Goal: Information Seeking & Learning: Learn about a topic

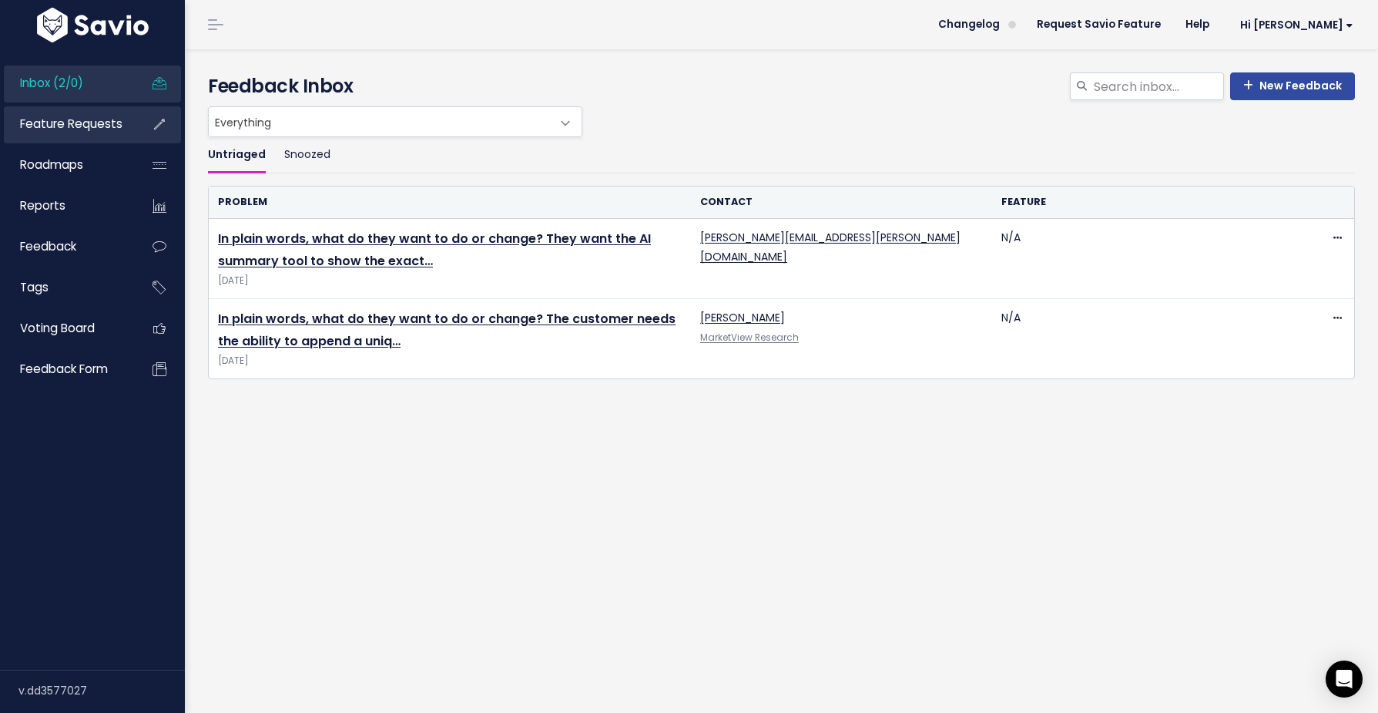
click at [55, 125] on span "Feature Requests" at bounding box center [71, 124] width 102 height 16
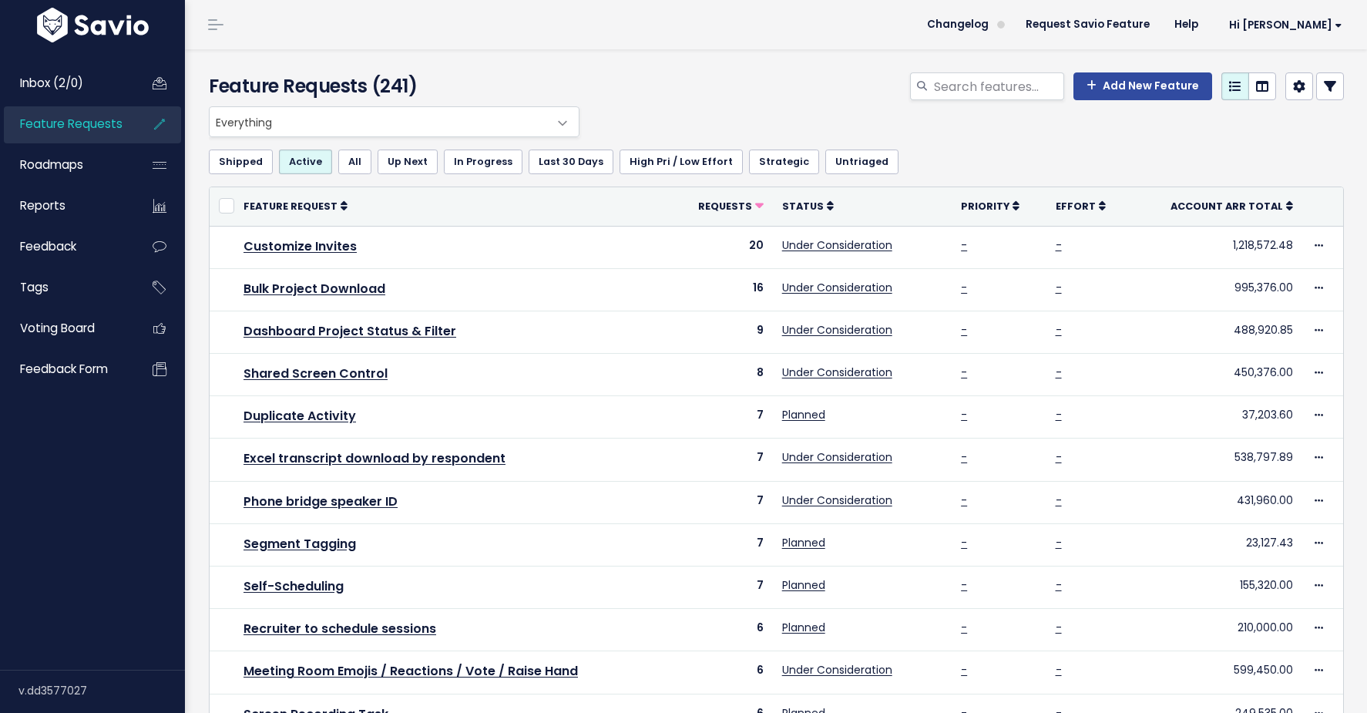
click at [341, 133] on span "Everything" at bounding box center [379, 121] width 338 height 29
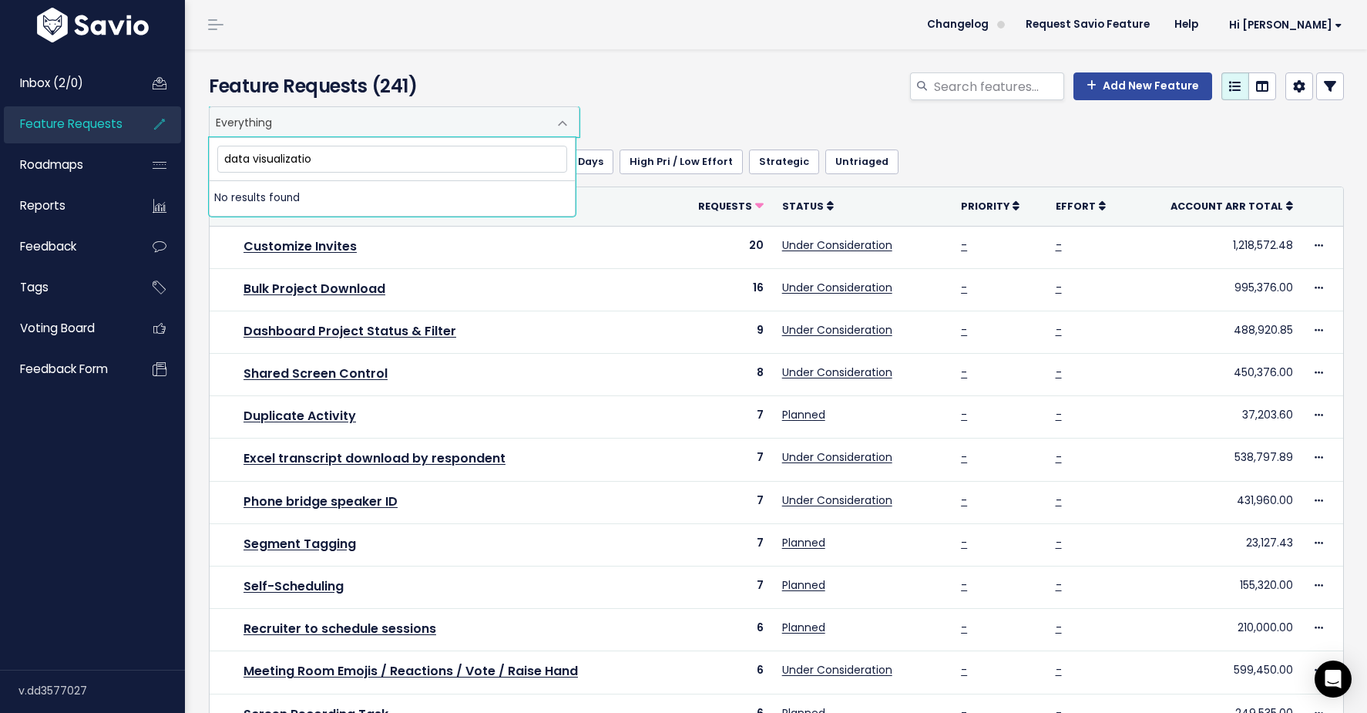
type input "data visualization"
click at [467, 61] on div "Feature Requests (241) Add New Feature" at bounding box center [773, 77] width 1177 height 57
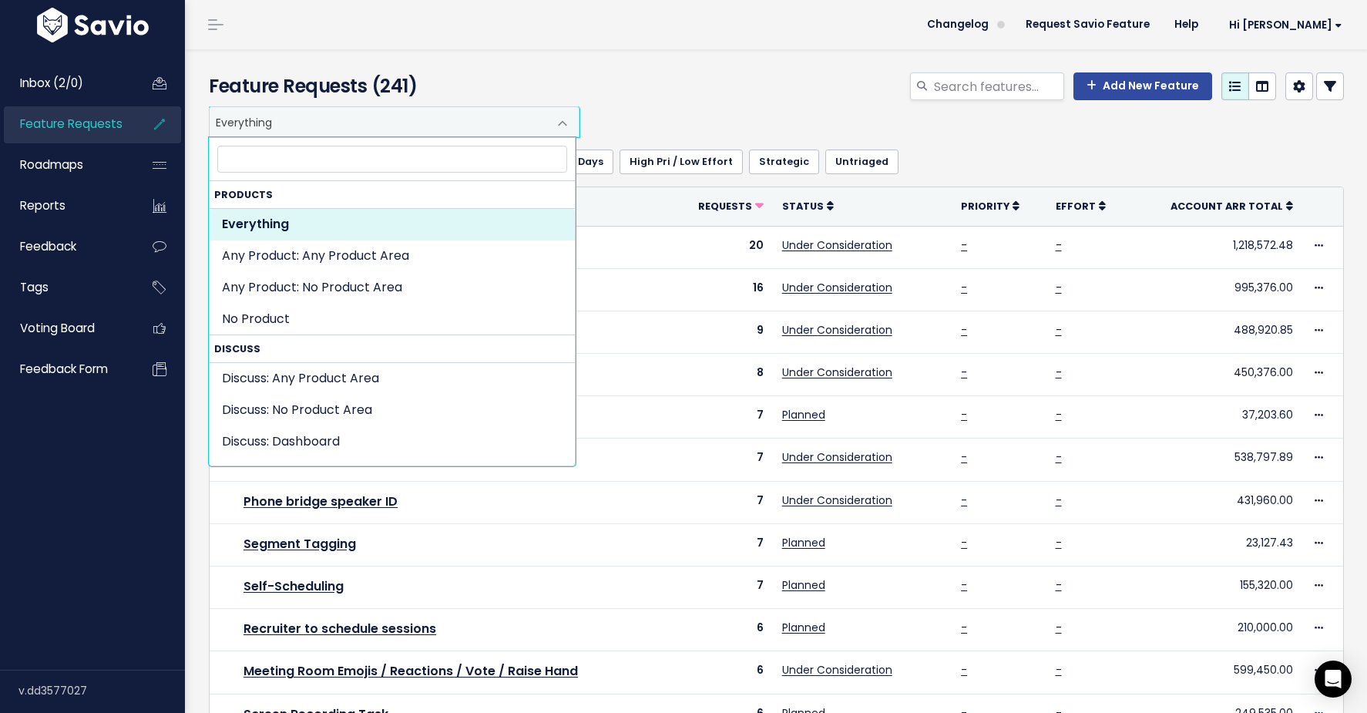
click at [313, 123] on span "Everything" at bounding box center [379, 121] width 338 height 29
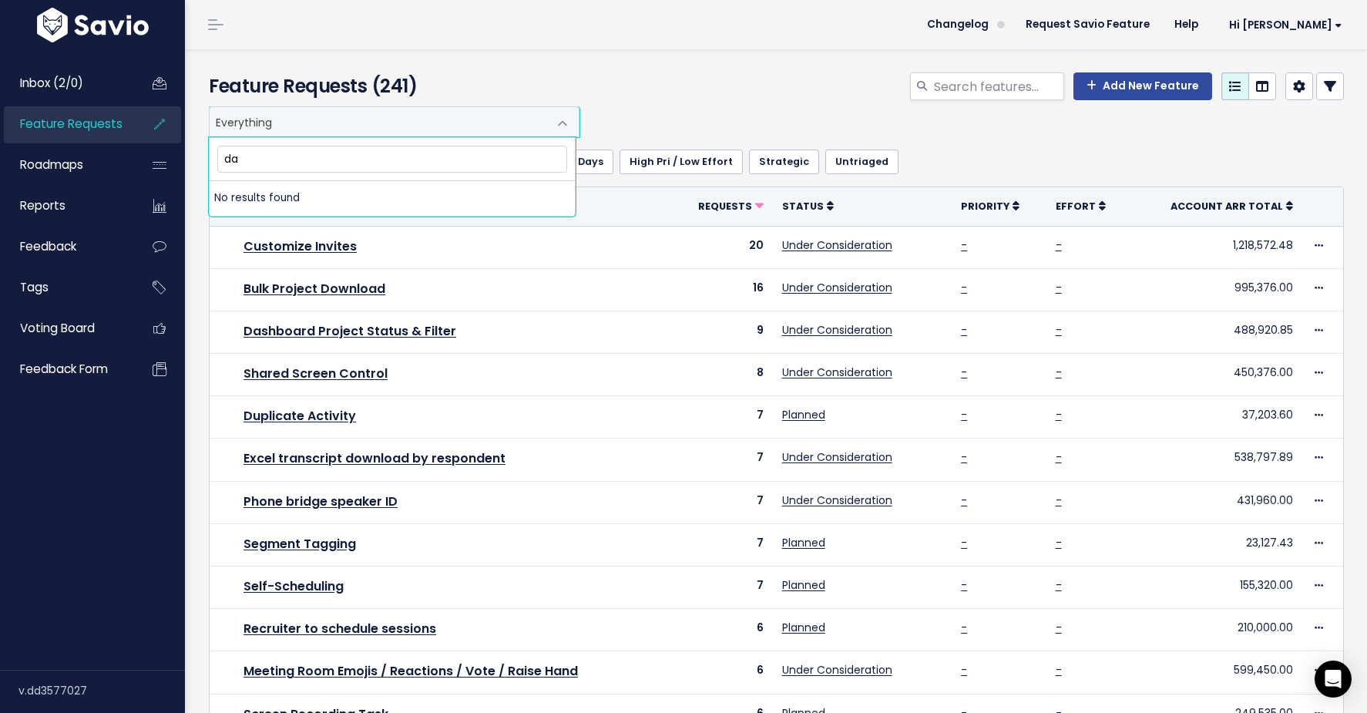
type input "d"
type input "g"
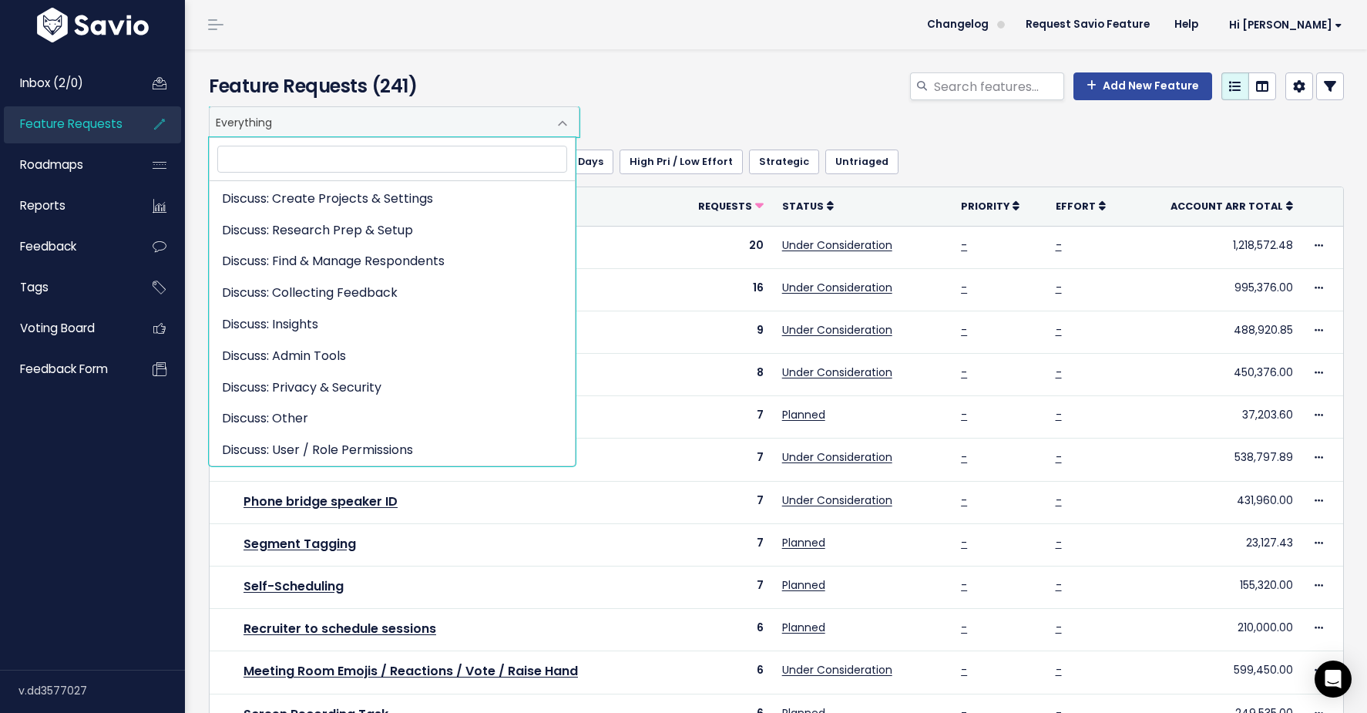
scroll to position [275, 0]
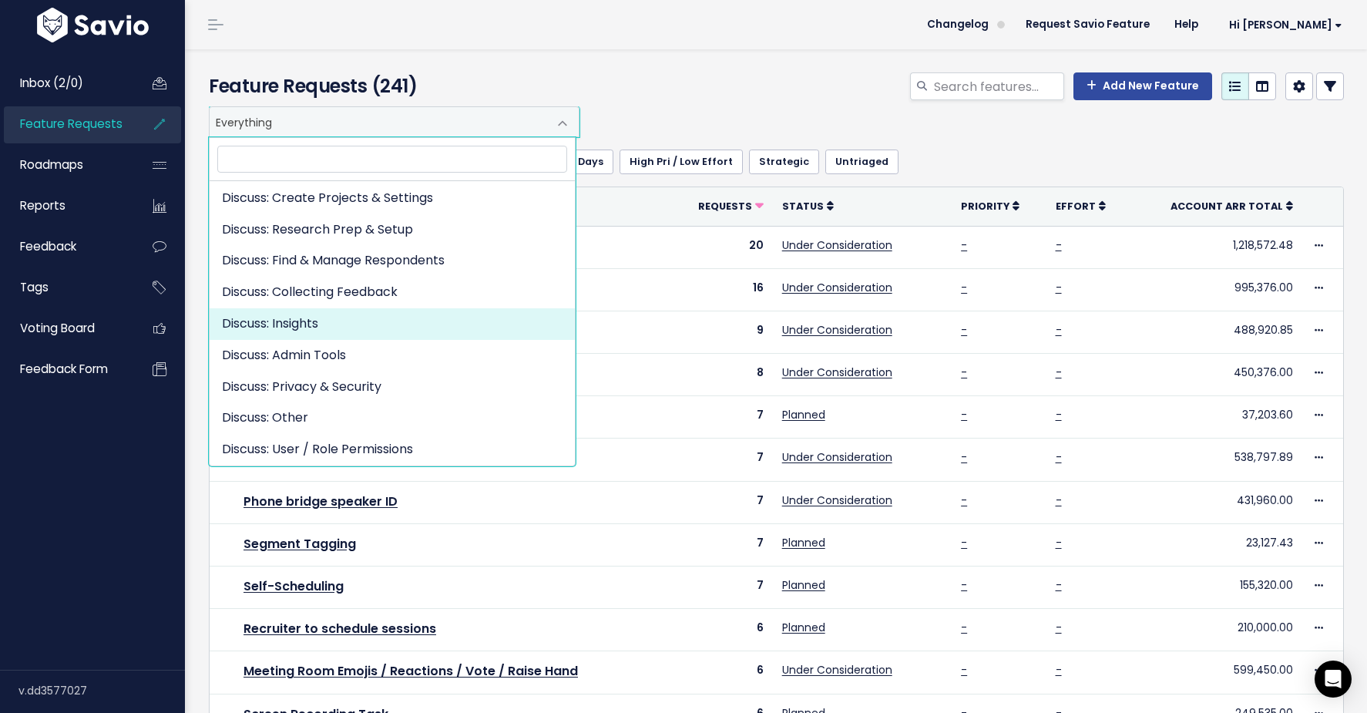
select select "DISCUSS_PLATFORM:INSIGHTS"
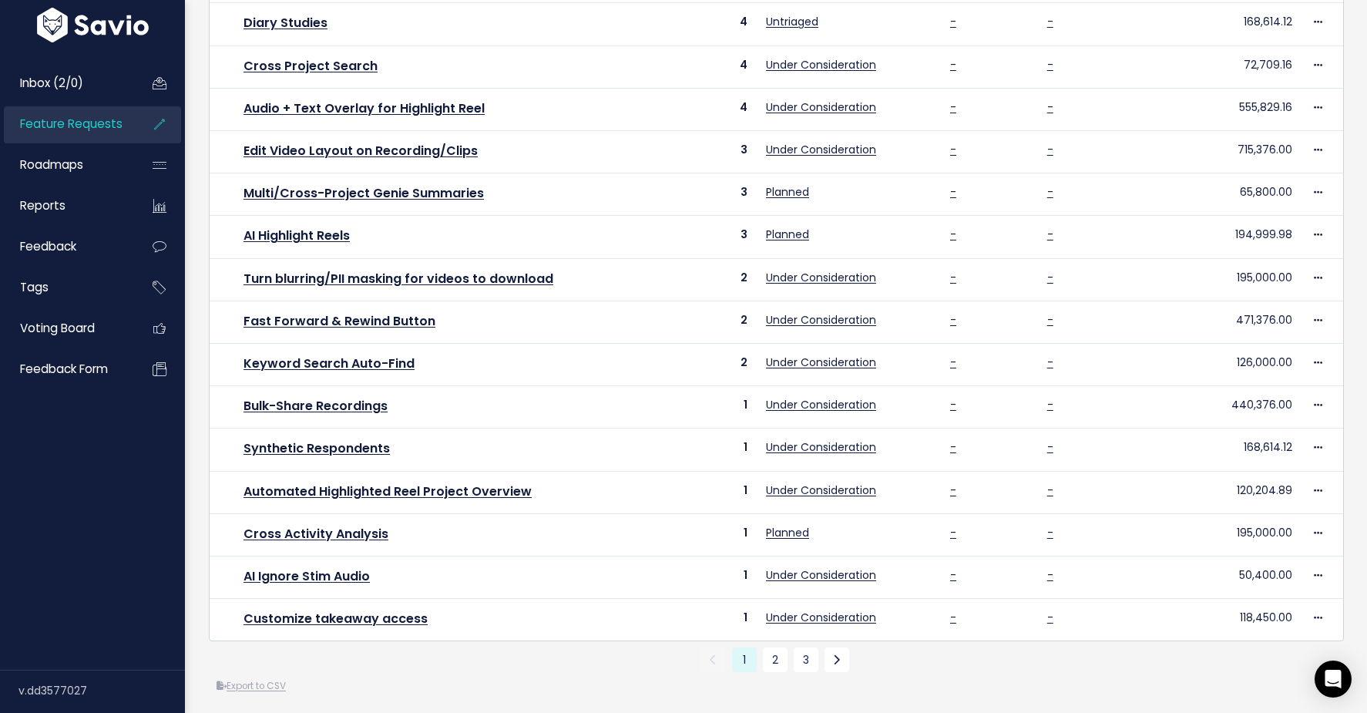
scroll to position [445, 0]
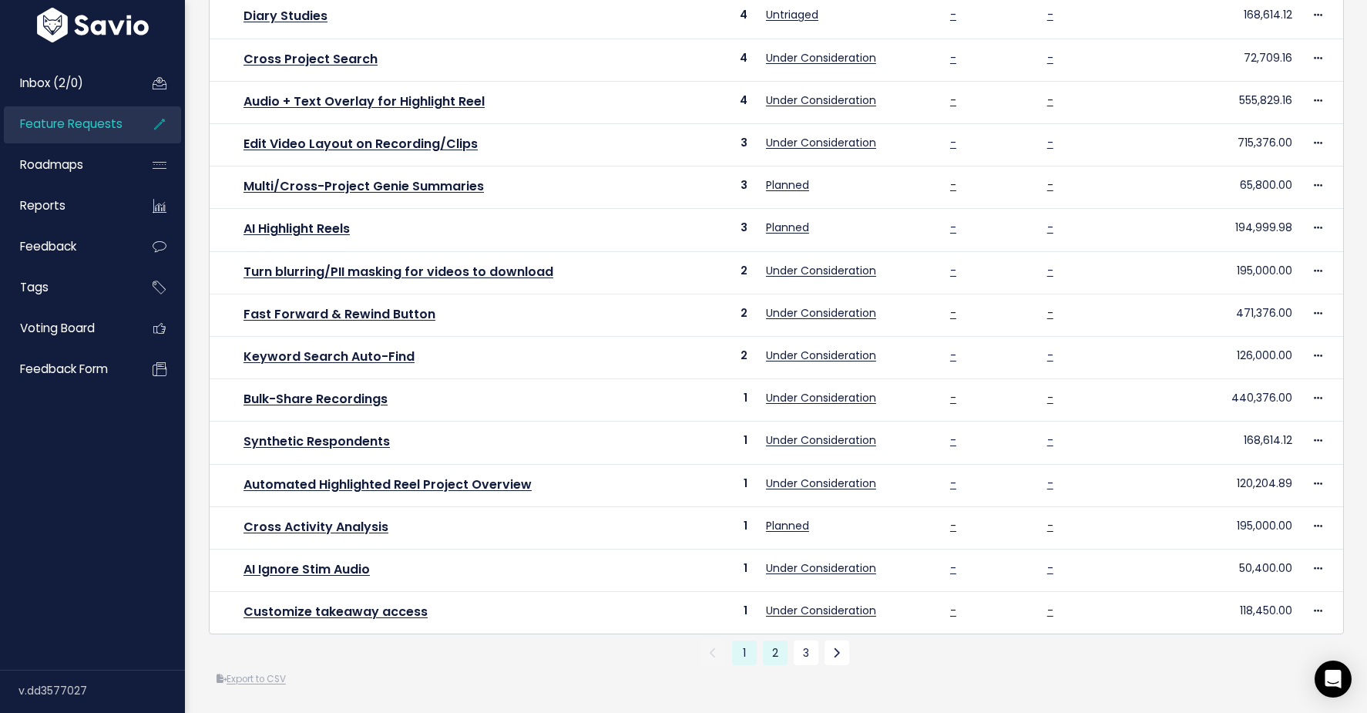
click at [771, 659] on link "2" at bounding box center [775, 652] width 25 height 25
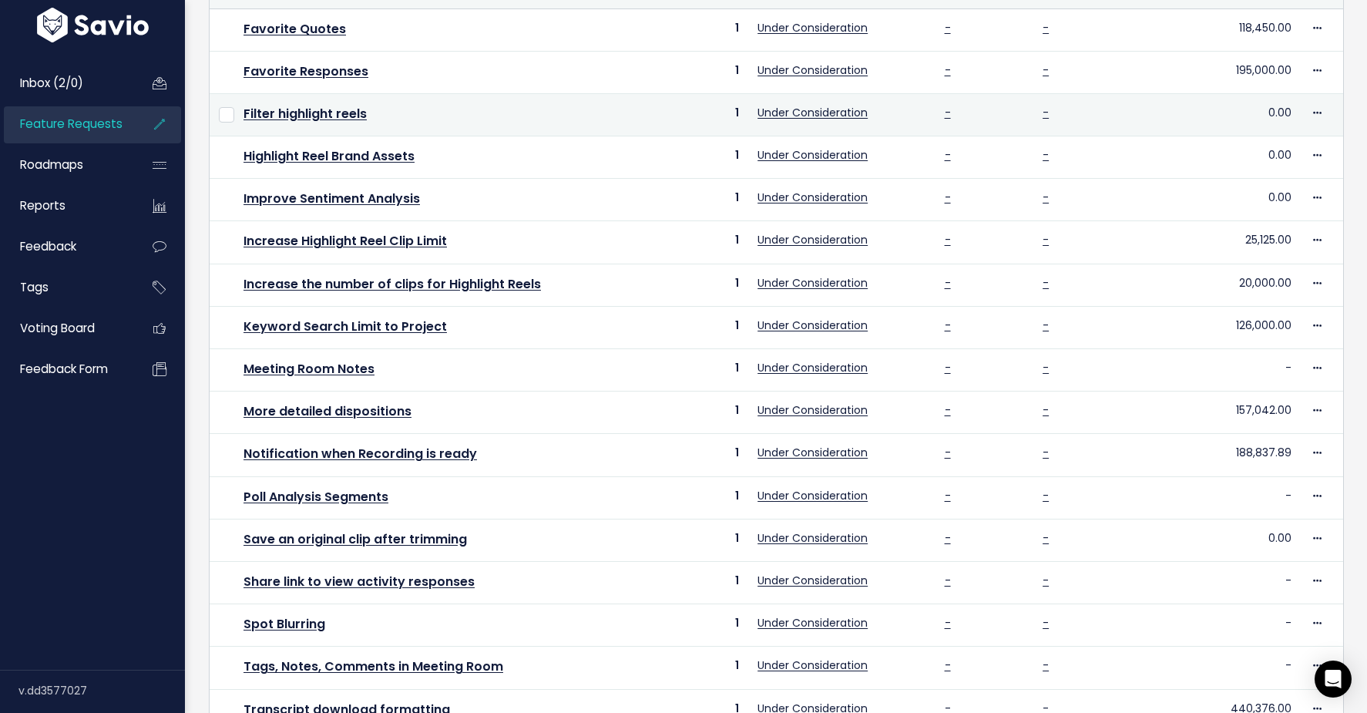
scroll to position [219, 0]
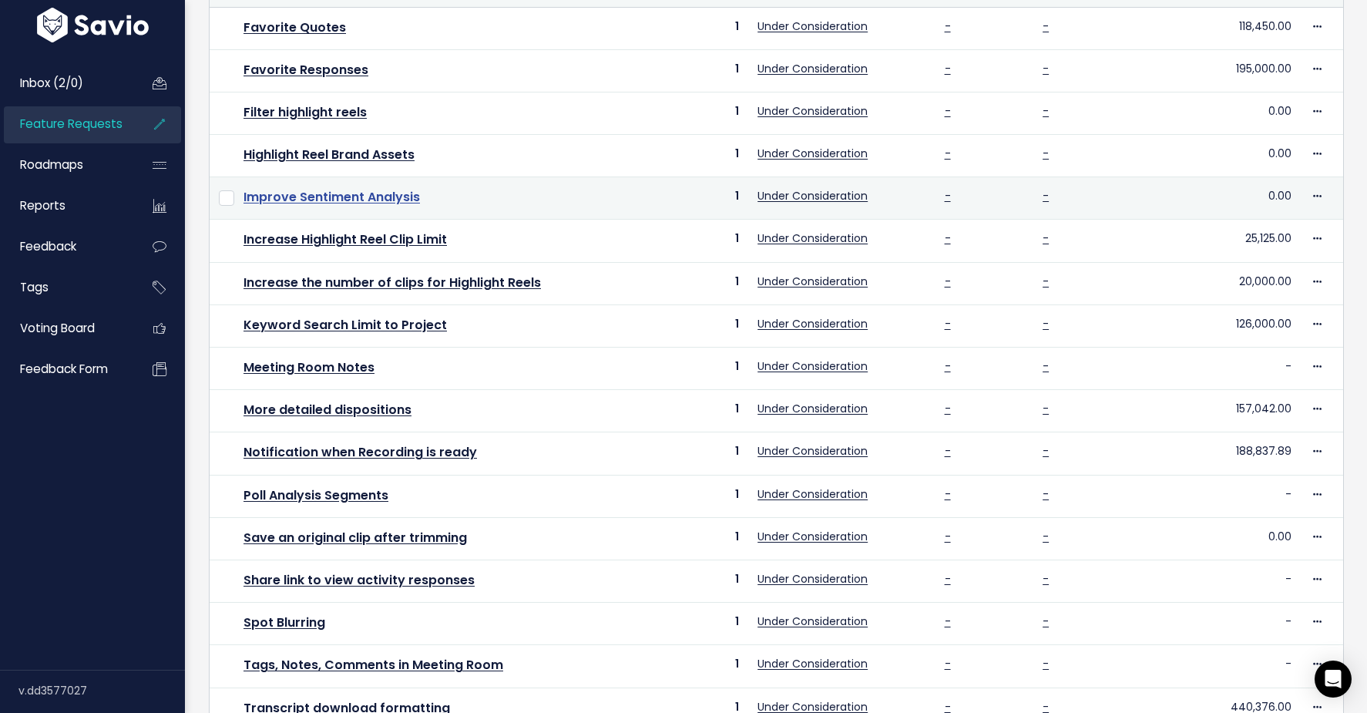
click at [363, 197] on link "Improve Sentiment Analysis" at bounding box center [331, 197] width 176 height 18
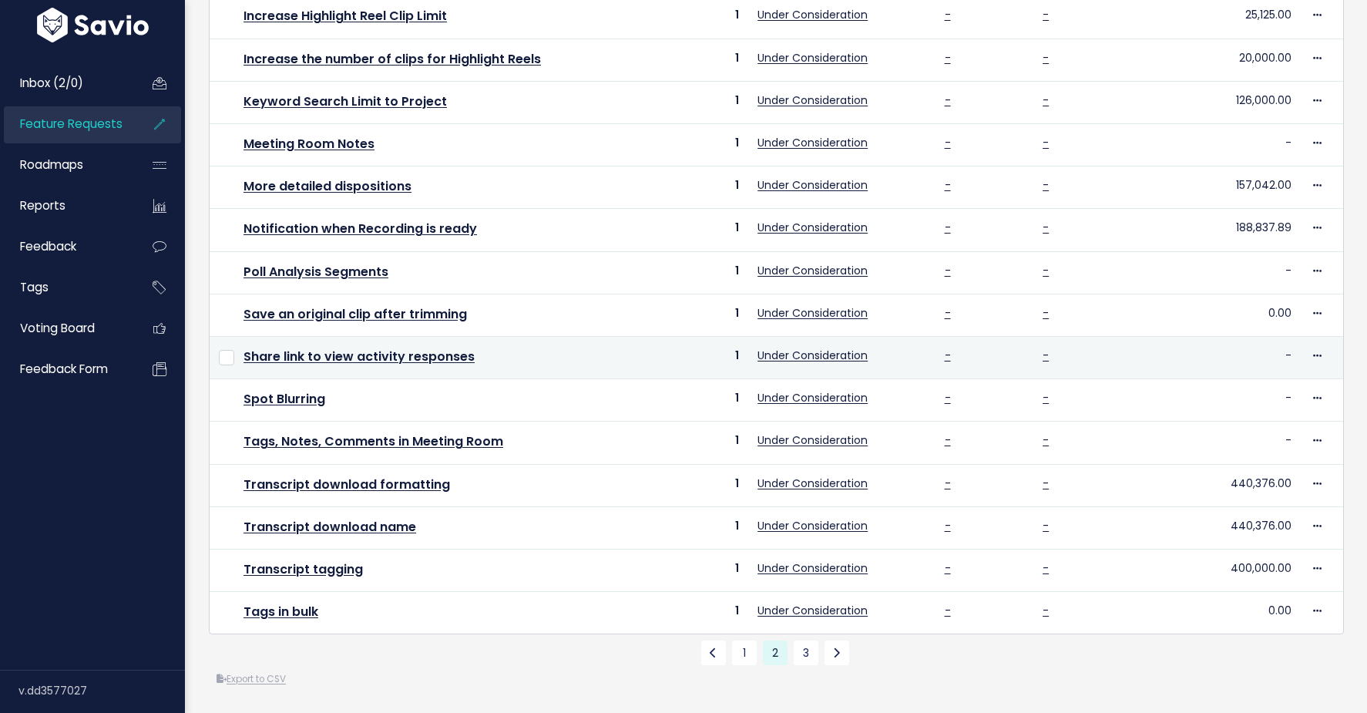
scroll to position [458, 0]
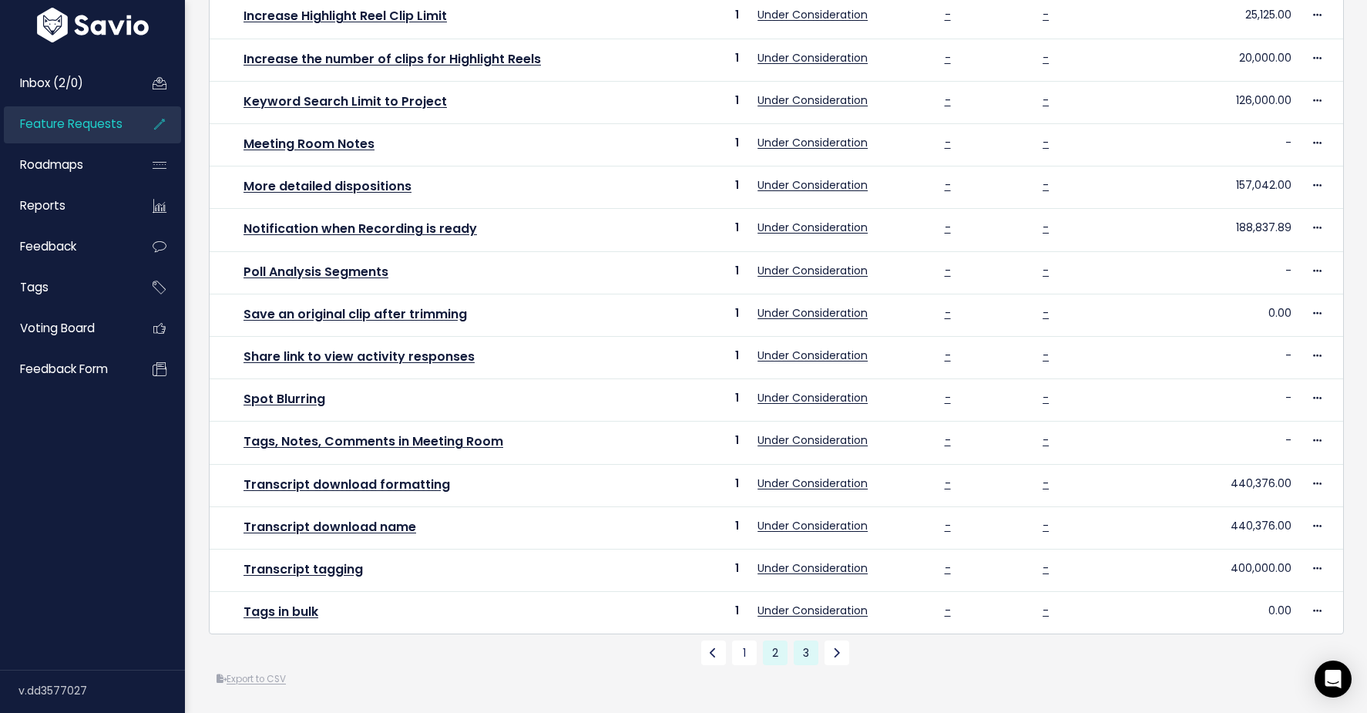
click at [800, 644] on link "3" at bounding box center [806, 652] width 25 height 25
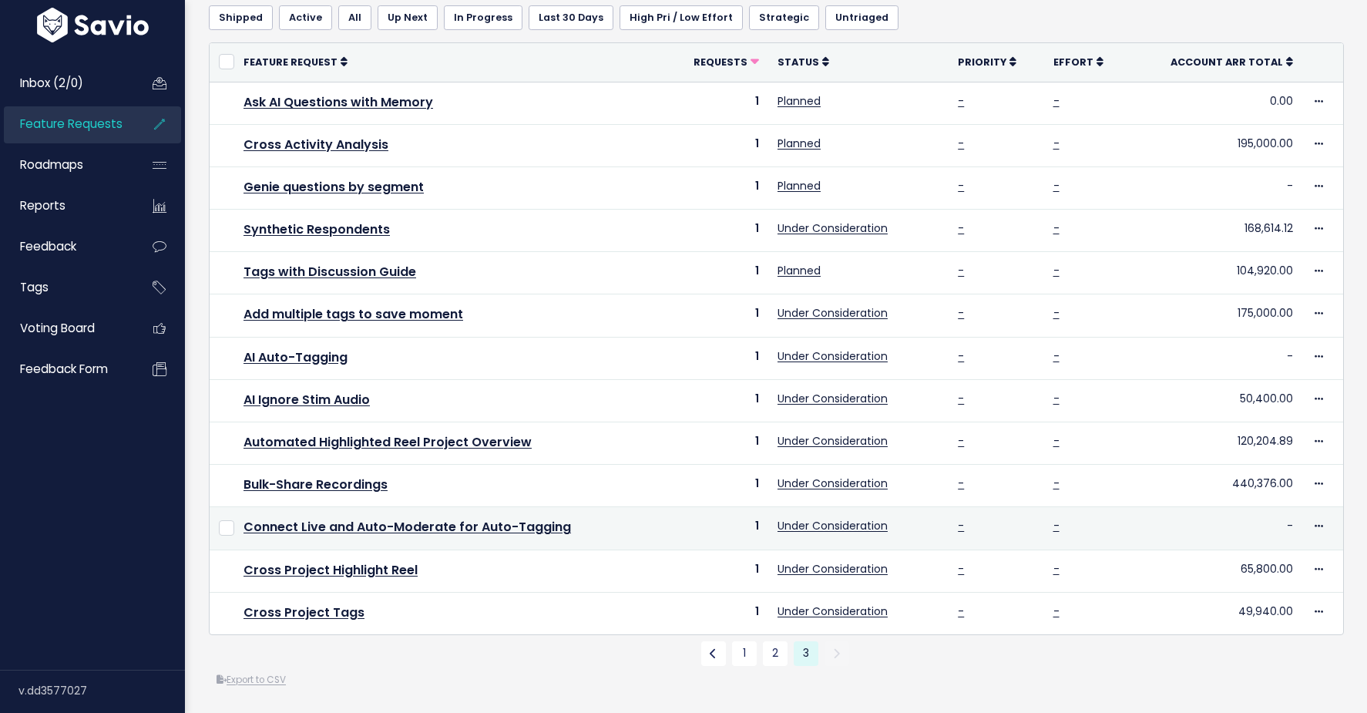
scroll to position [167, 0]
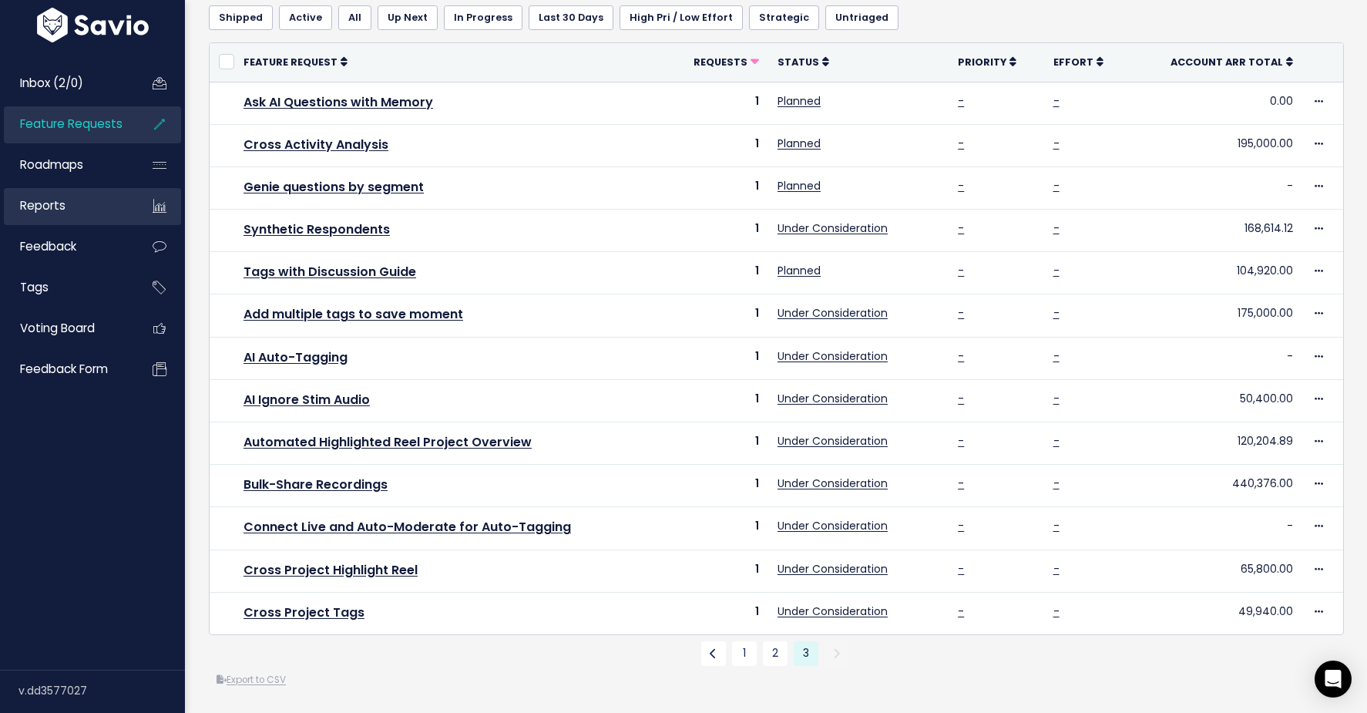
click at [99, 214] on link "Reports" at bounding box center [66, 205] width 124 height 35
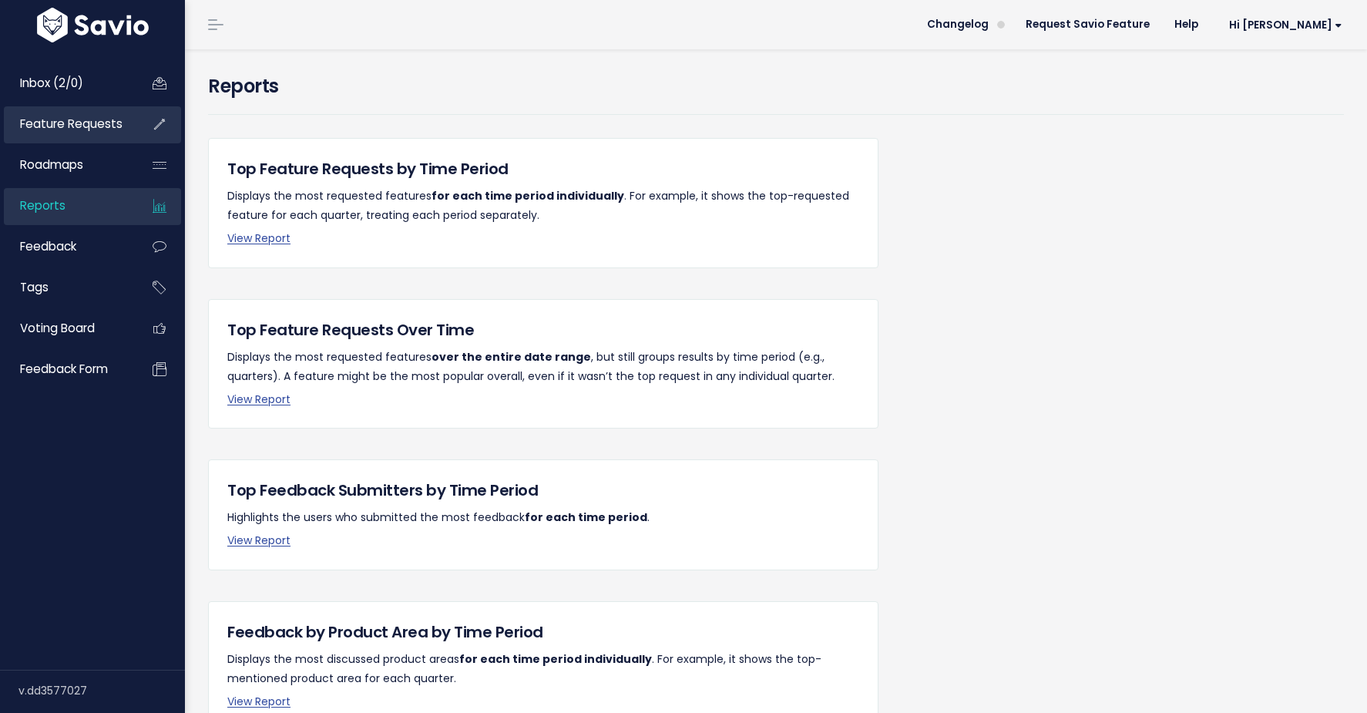
click at [101, 129] on span "Feature Requests" at bounding box center [71, 124] width 102 height 16
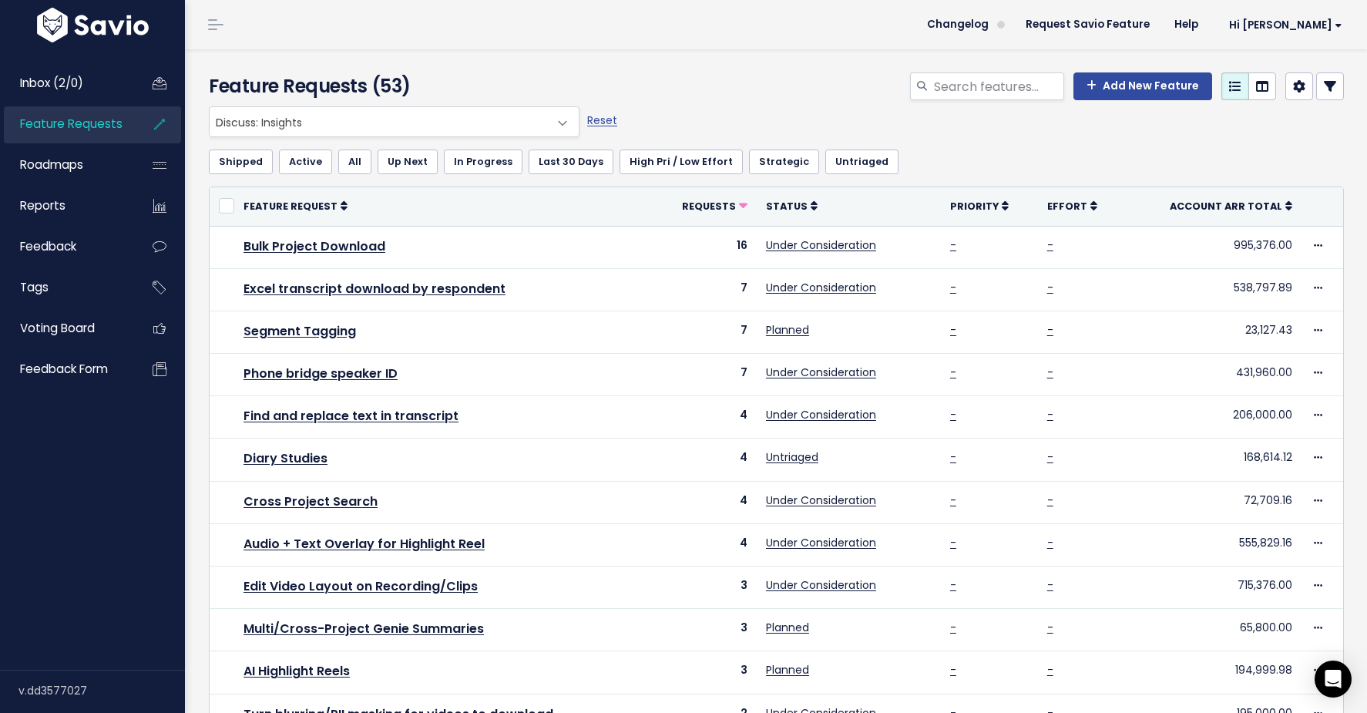
click at [542, 123] on span "Discuss: Insights" at bounding box center [379, 121] width 338 height 29
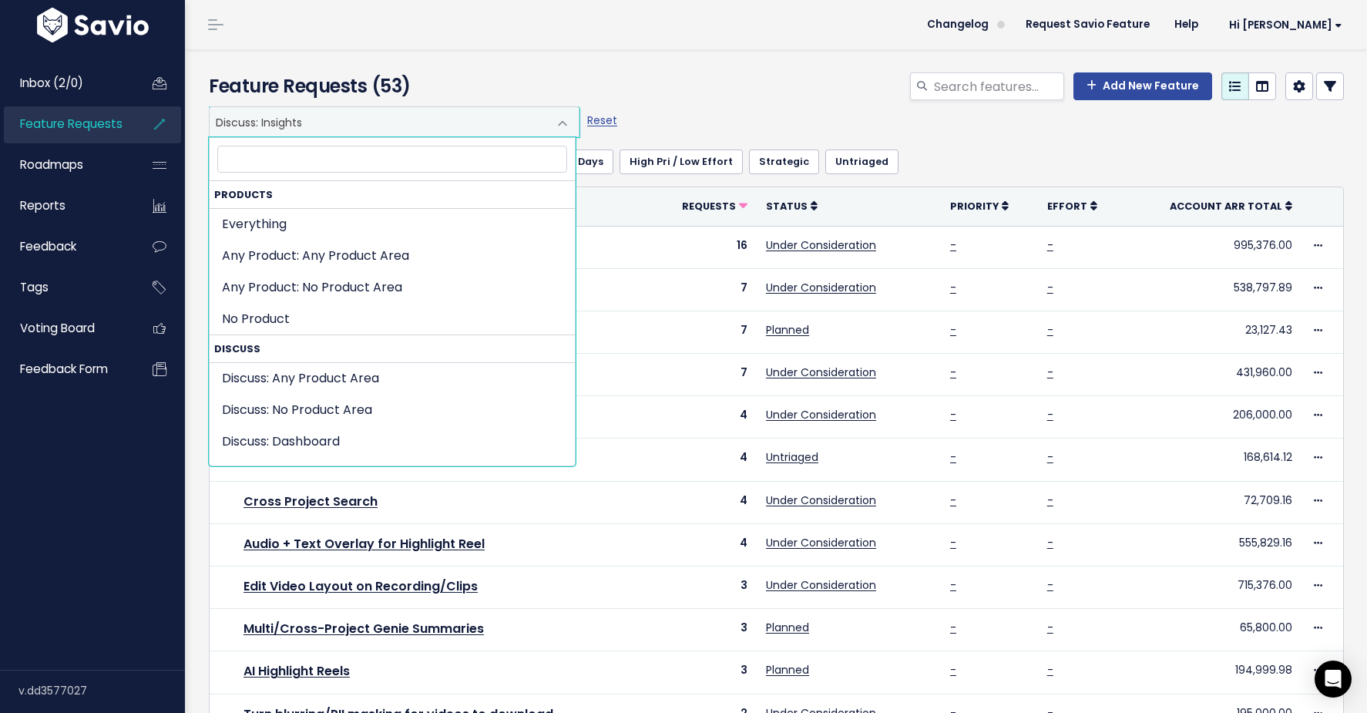
scroll to position [275, 0]
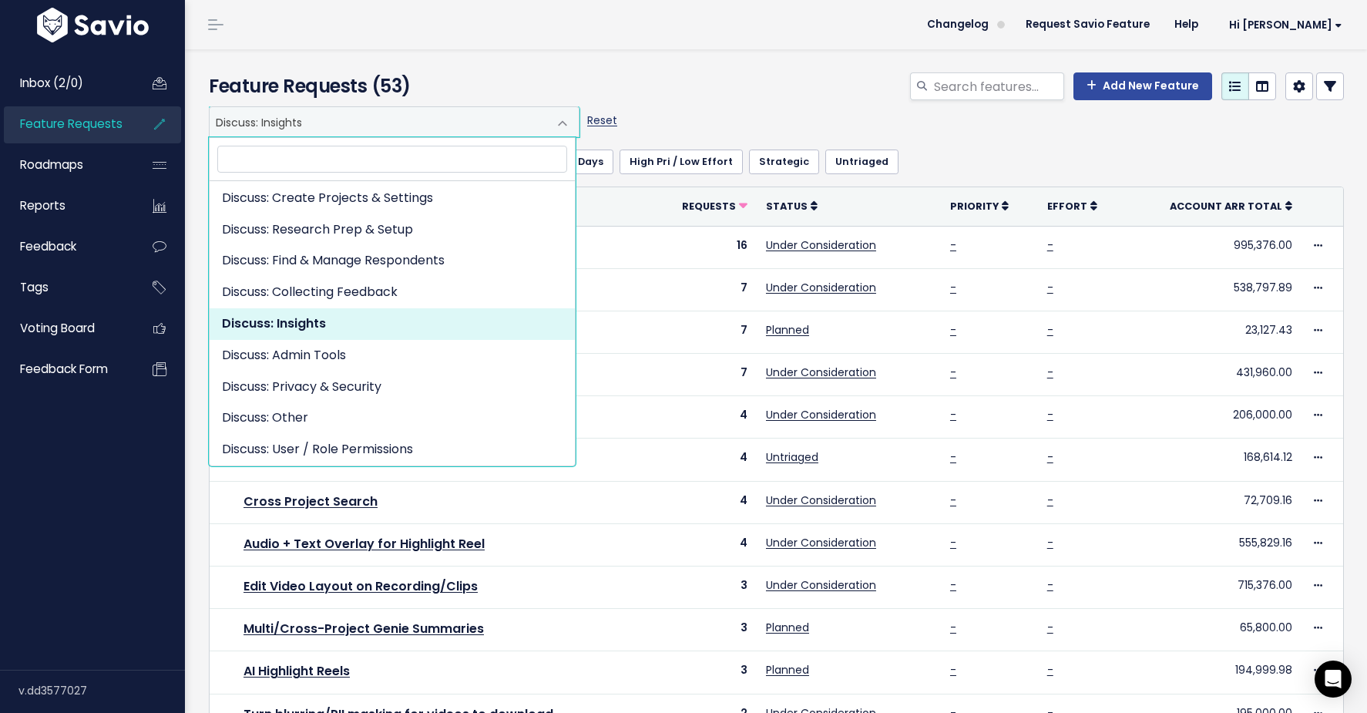
click at [599, 122] on link "Reset" at bounding box center [602, 119] width 30 height 15
select select ":"
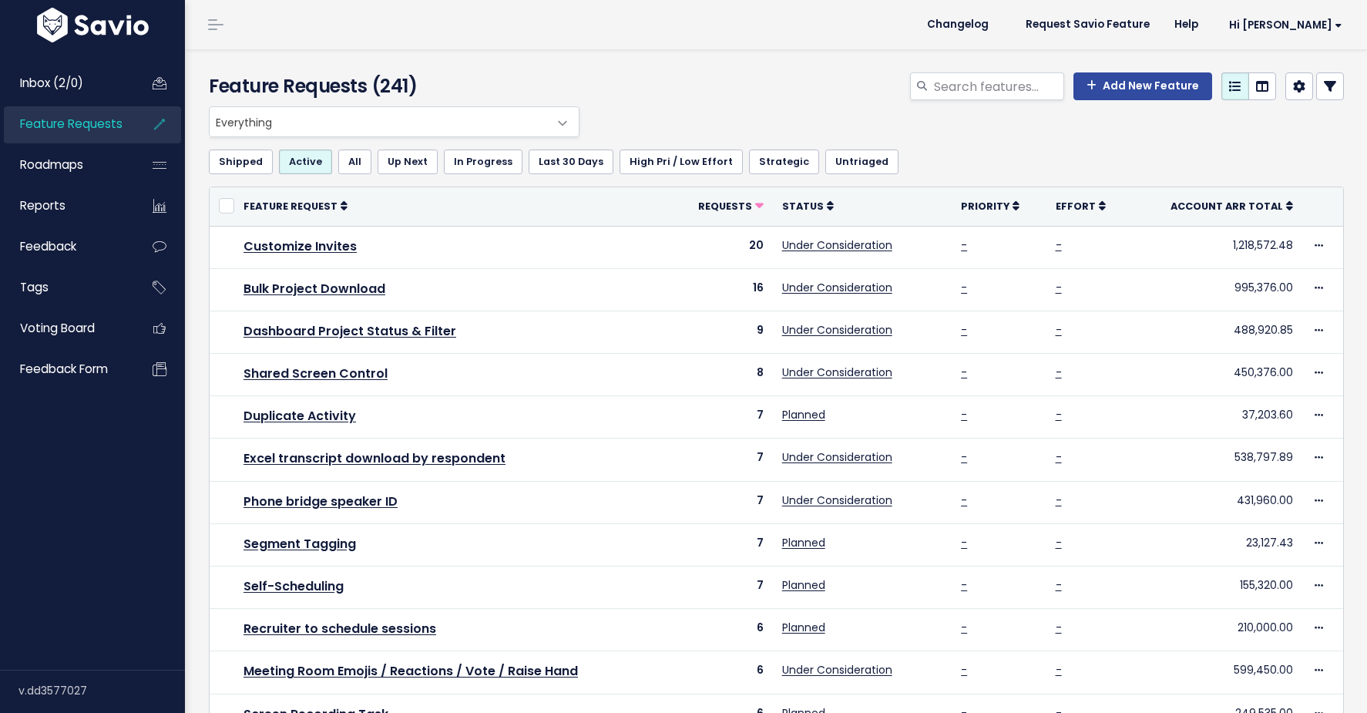
click at [1028, 102] on div "Add New Feature" at bounding box center [969, 89] width 773 height 34
click at [981, 75] on input "search" at bounding box center [998, 86] width 132 height 28
type input "data"
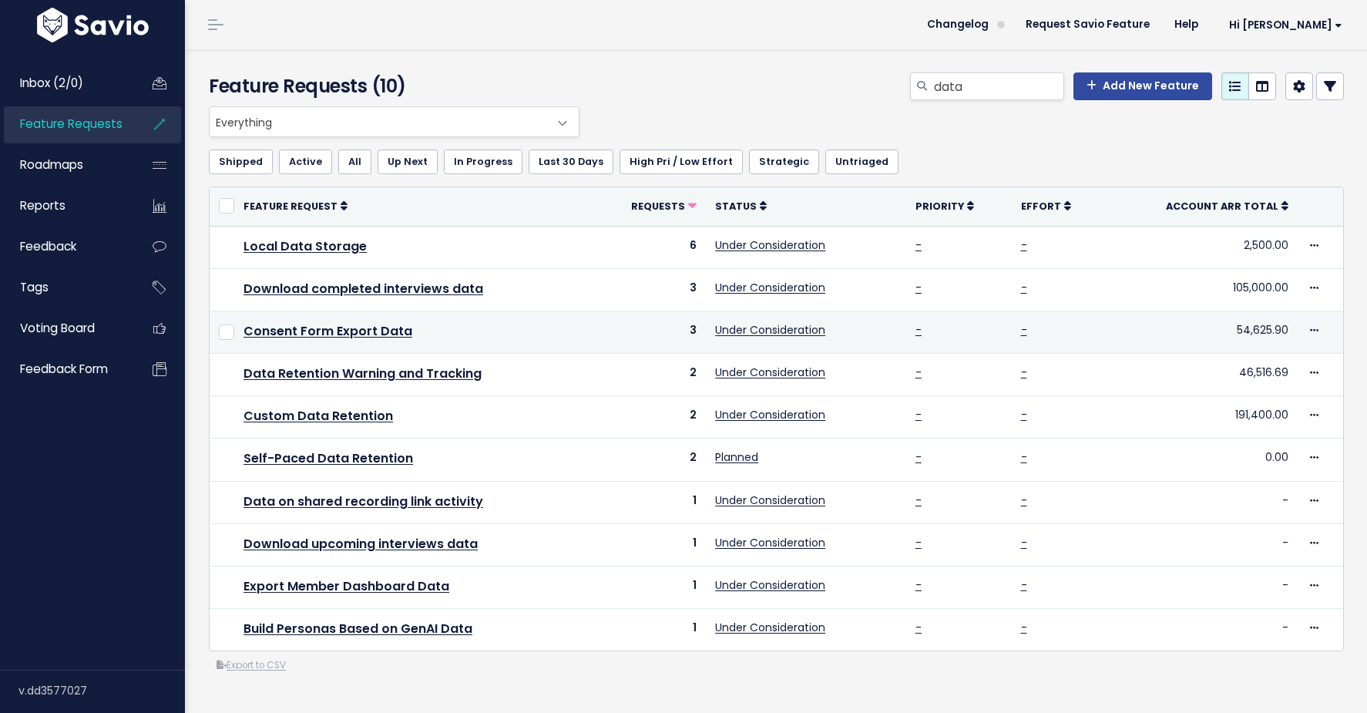
scroll to position [9, 0]
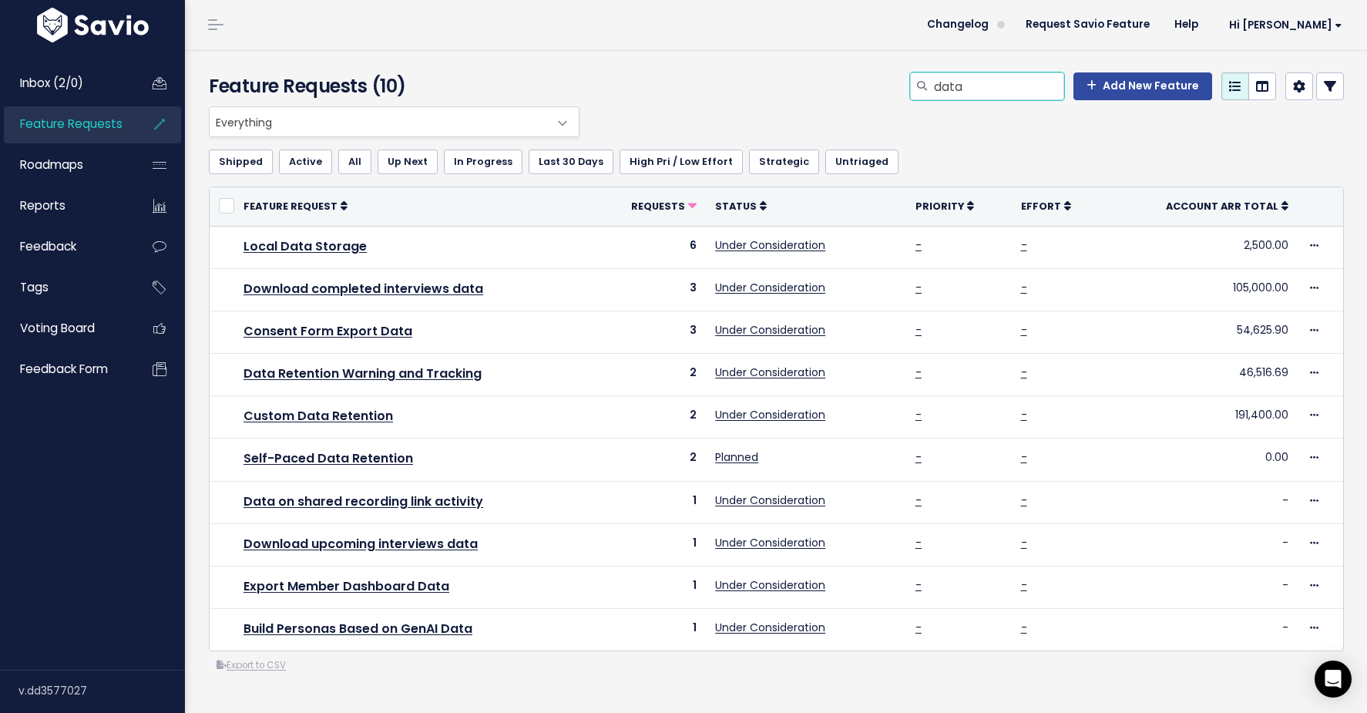
click at [958, 78] on input "data" at bounding box center [998, 86] width 132 height 28
type input "report"
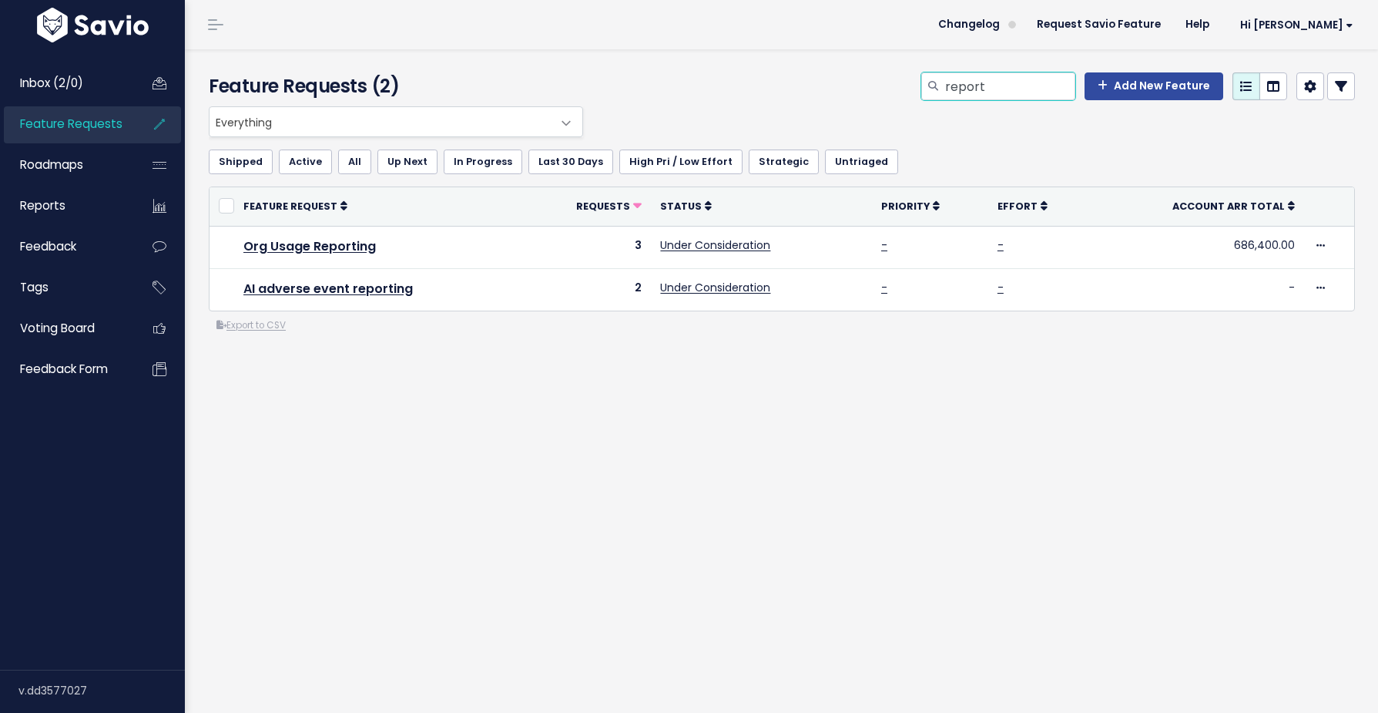
click at [1002, 85] on input "report" at bounding box center [1010, 86] width 132 height 28
type input "visual"
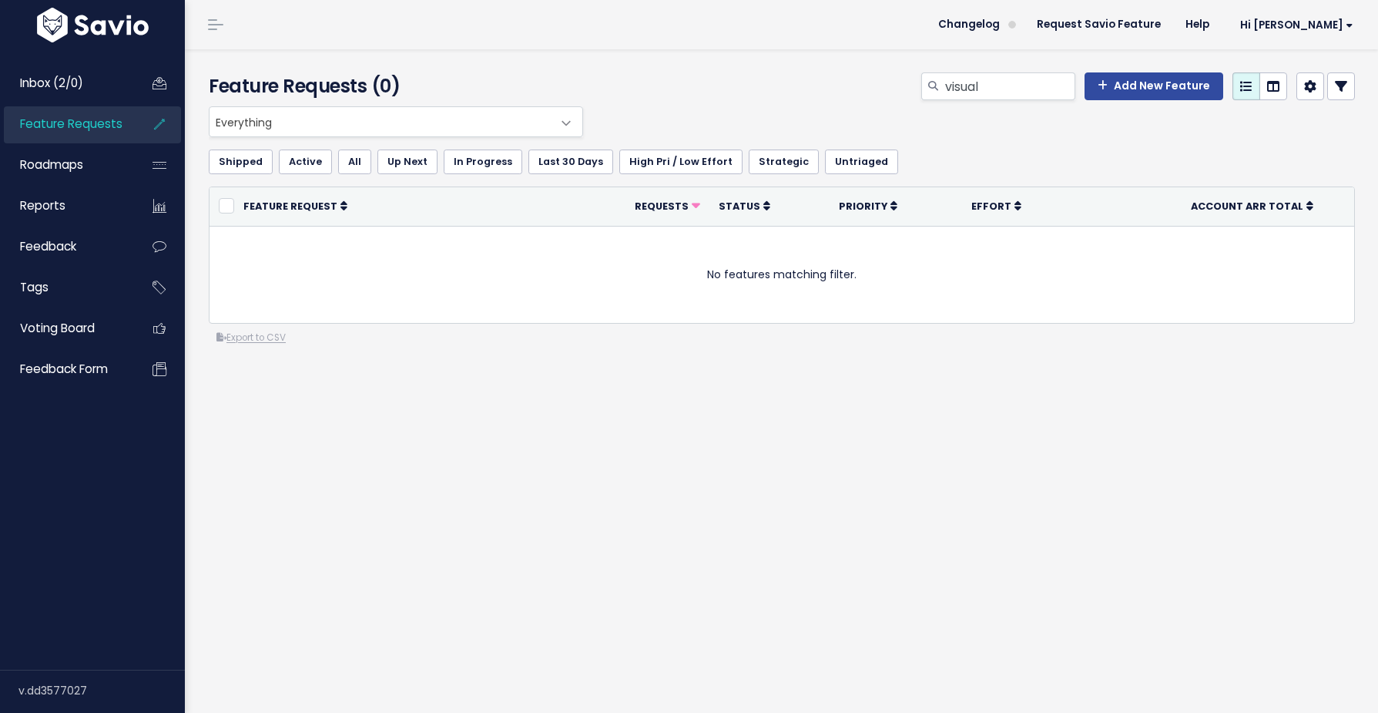
click at [811, 66] on div "Feature Requests (0) visual Add New Feature" at bounding box center [779, 77] width 1189 height 57
